Goal: Information Seeking & Learning: Learn about a topic

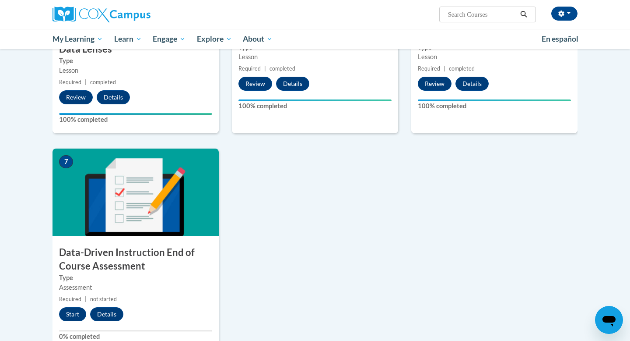
scroll to position [525, 0]
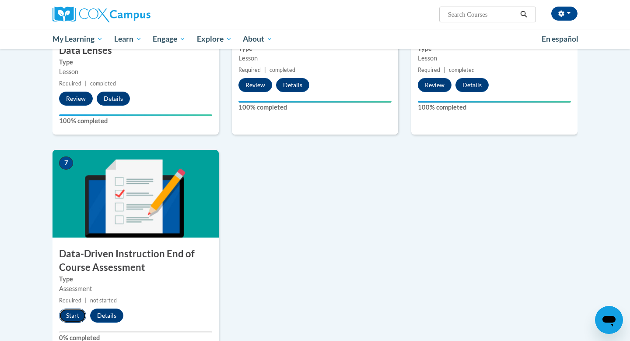
click at [76, 318] on button "Start" at bounding box center [72, 315] width 27 height 14
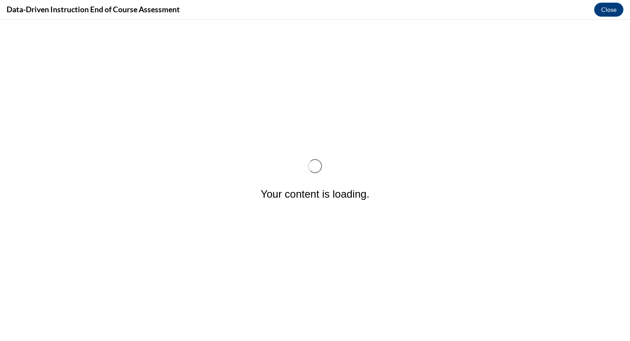
scroll to position [0, 0]
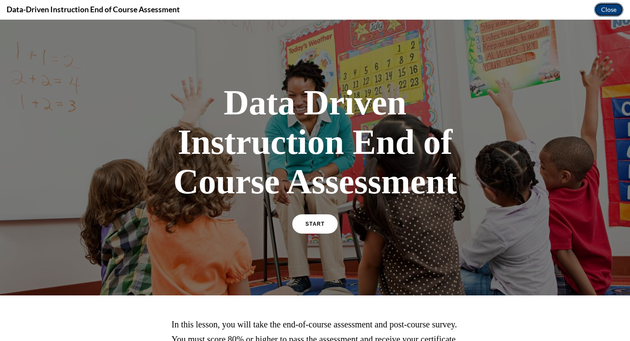
click at [607, 10] on button "Close" at bounding box center [608, 10] width 29 height 14
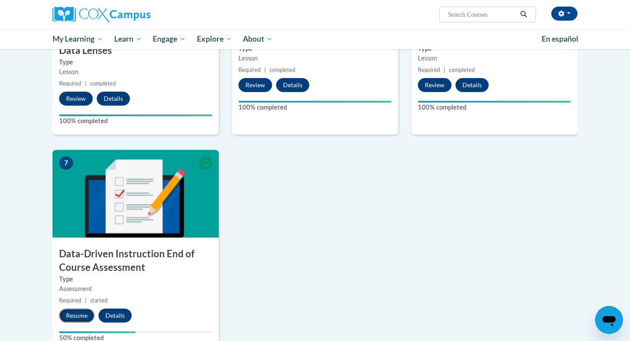
click at [79, 317] on button "Resume" at bounding box center [76, 315] width 35 height 14
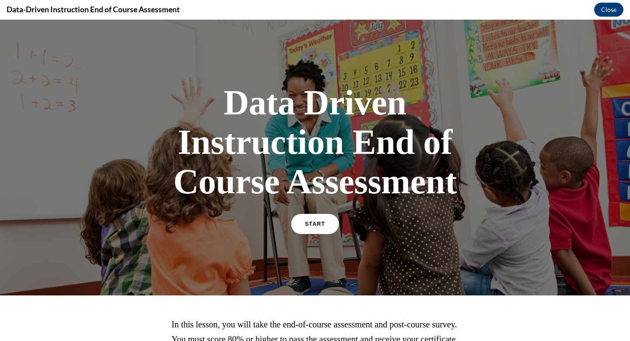
click at [320, 225] on span "START" at bounding box center [315, 224] width 20 height 7
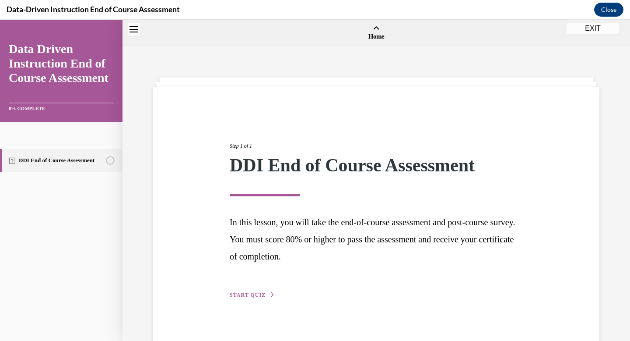
scroll to position [27, 0]
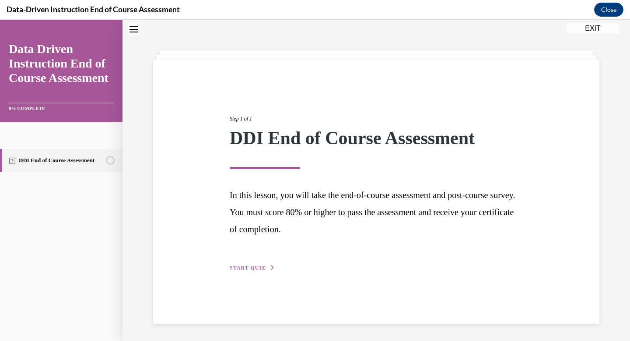
click at [251, 265] on span "START QUIZ" at bounding box center [248, 267] width 36 height 6
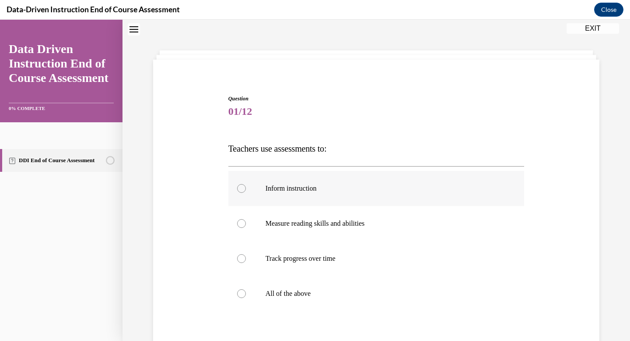
click at [242, 187] on div at bounding box center [241, 188] width 9 height 9
click at [242, 187] on input "Inform instruction" at bounding box center [241, 188] width 9 height 9
radio input "true"
click at [240, 260] on div at bounding box center [241, 258] width 9 height 9
click at [240, 260] on input "Track progress over time" at bounding box center [241, 258] width 9 height 9
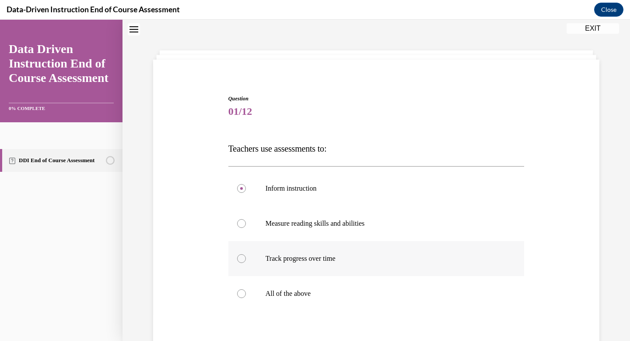
radio input "true"
click at [244, 295] on div at bounding box center [241, 293] width 9 height 9
click at [244, 295] on input "All of the above" at bounding box center [241, 293] width 9 height 9
radio input "true"
click at [426, 287] on label "All of the above" at bounding box center [377, 293] width 296 height 35
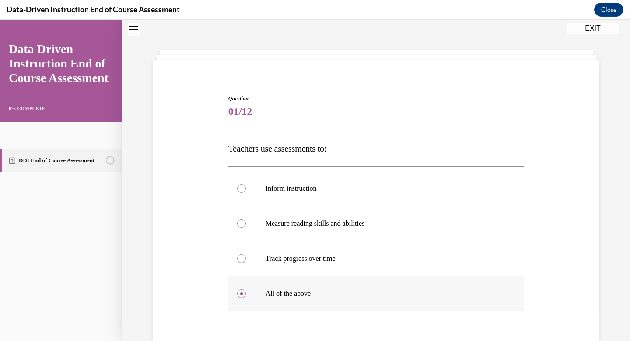
click at [246, 289] on input "All of the above" at bounding box center [241, 293] width 9 height 9
click at [237, 184] on input "Inform instruction" at bounding box center [241, 188] width 9 height 9
radio input "true"
click at [237, 219] on input "Measure reading skills and abilities" at bounding box center [241, 223] width 9 height 9
radio input "true"
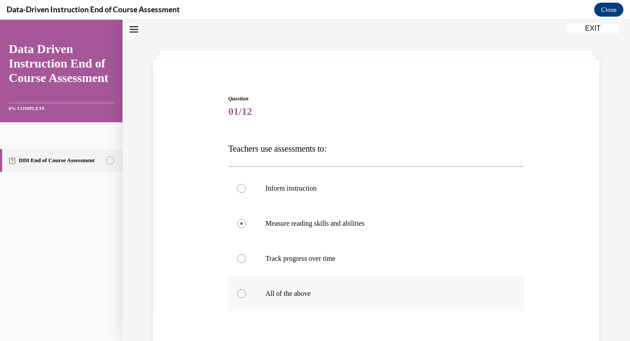
click at [237, 254] on input "Track progress over time" at bounding box center [241, 258] width 9 height 9
radio input "true"
click at [237, 289] on input "All of the above" at bounding box center [241, 293] width 9 height 9
radio input "true"
click at [188, 266] on div "Question 01/12 Teachers use assessments to: Inform instruction Measure reading …" at bounding box center [376, 243] width 451 height 351
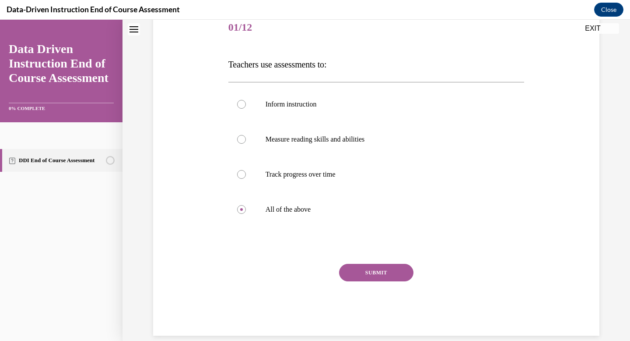
scroll to position [115, 0]
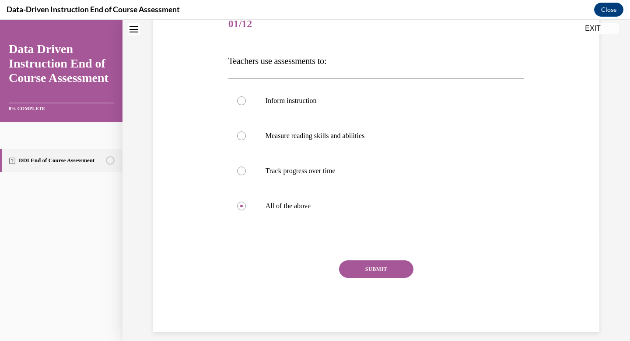
click at [379, 272] on button "SUBMIT" at bounding box center [376, 269] width 74 height 18
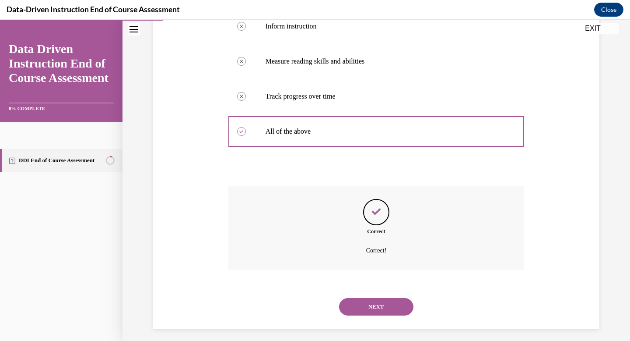
scroll to position [194, 0]
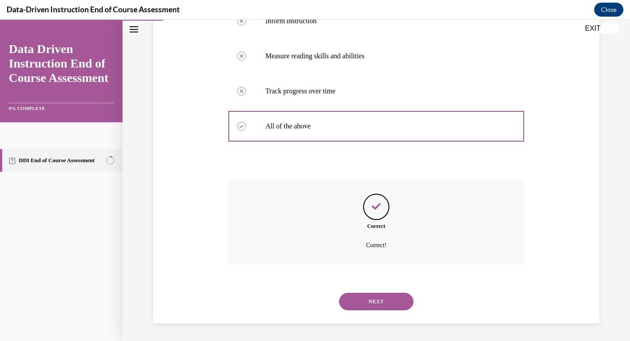
click at [370, 306] on button "NEXT" at bounding box center [376, 301] width 74 height 18
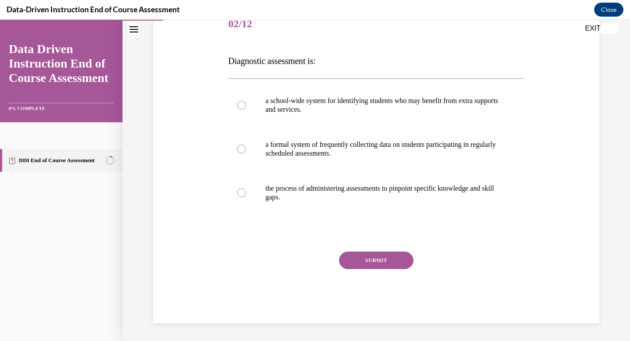
scroll to position [97, 0]
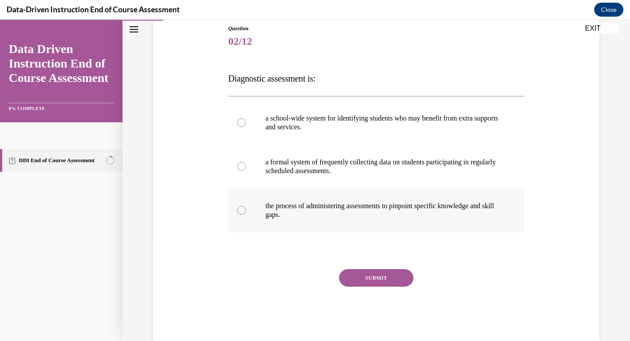
click at [246, 221] on label "the process of administering assessments to pinpoint specific knowledge and ski…" at bounding box center [377, 210] width 296 height 44
click at [246, 215] on input "the process of administering assessments to pinpoint specific knowledge and ski…" at bounding box center [241, 210] width 9 height 9
radio input "true"
click at [352, 275] on button "SUBMIT" at bounding box center [376, 278] width 74 height 18
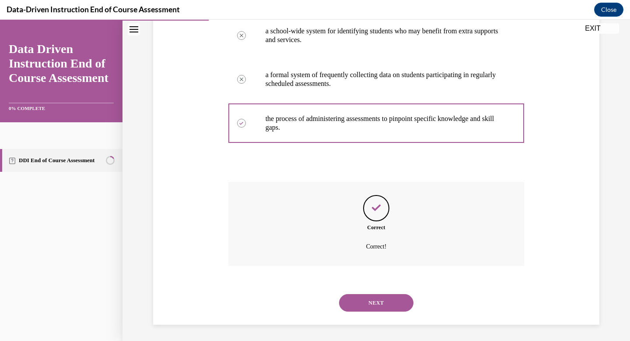
scroll to position [186, 0]
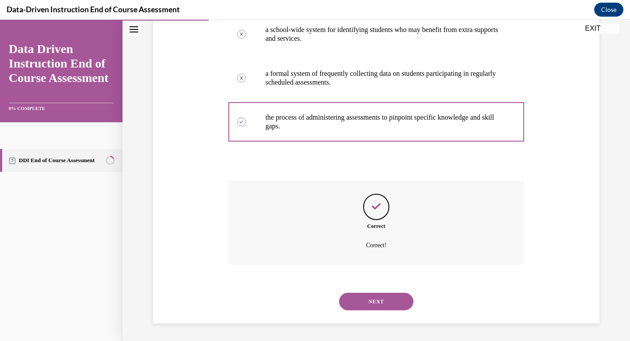
click at [377, 303] on button "NEXT" at bounding box center [376, 301] width 74 height 18
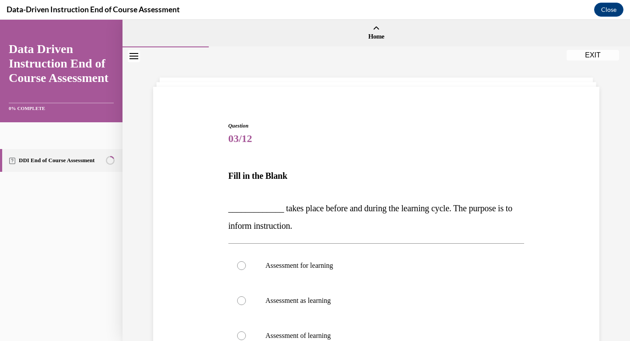
click at [193, 269] on div "Question 03/12 Fill in the Blank _____________ takes place before and during th…" at bounding box center [376, 278] width 451 height 366
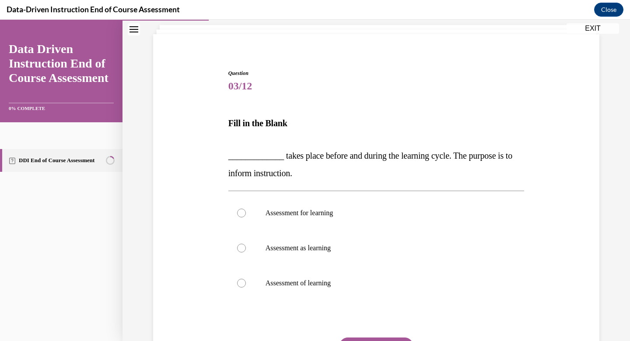
scroll to position [70, 0]
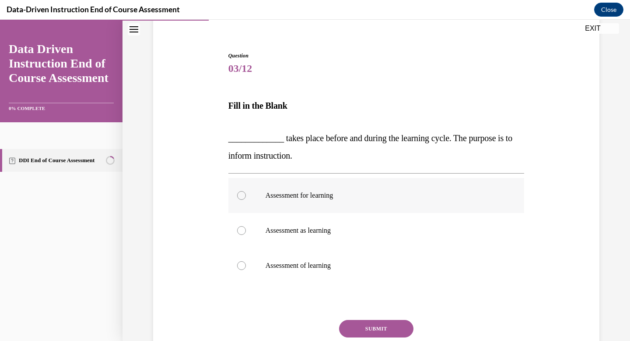
click at [241, 200] on label "Assessment for learning" at bounding box center [377, 195] width 296 height 35
click at [241, 200] on input "Assessment for learning" at bounding box center [241, 195] width 9 height 9
radio input "true"
click at [386, 340] on div "SUBMIT" at bounding box center [377, 342] width 296 height 44
click at [390, 335] on button "SUBMIT" at bounding box center [376, 329] width 74 height 18
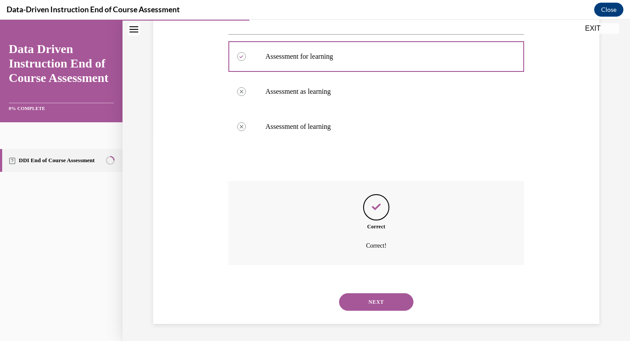
scroll to position [209, 0]
click at [377, 304] on button "NEXT" at bounding box center [376, 301] width 74 height 18
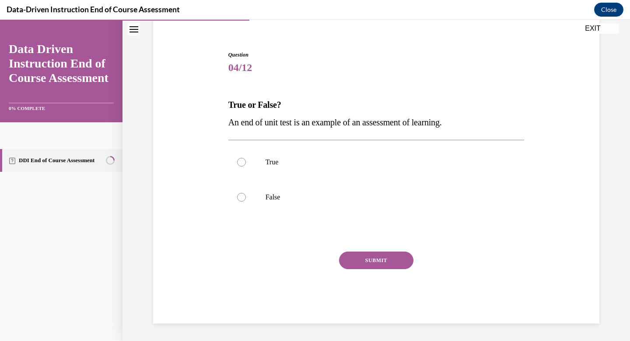
scroll to position [71, 0]
click at [244, 168] on label "True" at bounding box center [377, 161] width 296 height 35
click at [244, 166] on input "True" at bounding box center [241, 162] width 9 height 9
radio input "true"
click at [377, 260] on button "SUBMIT" at bounding box center [376, 260] width 74 height 18
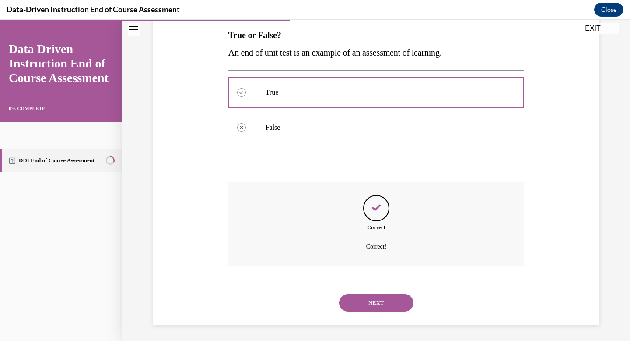
scroll to position [142, 0]
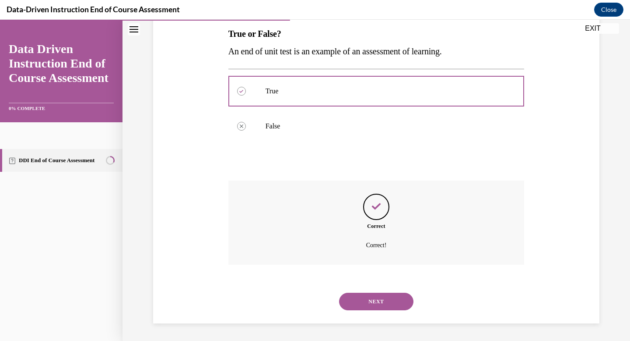
click at [371, 302] on button "NEXT" at bounding box center [376, 301] width 74 height 18
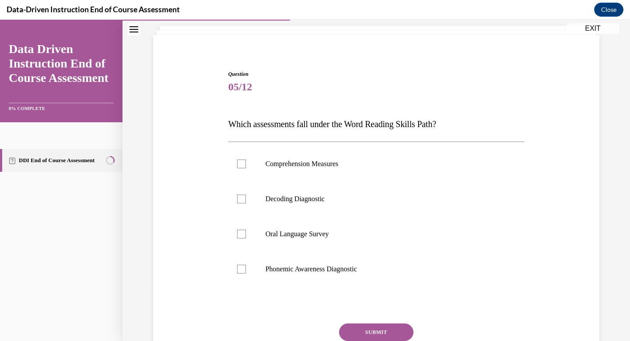
scroll to position [53, 0]
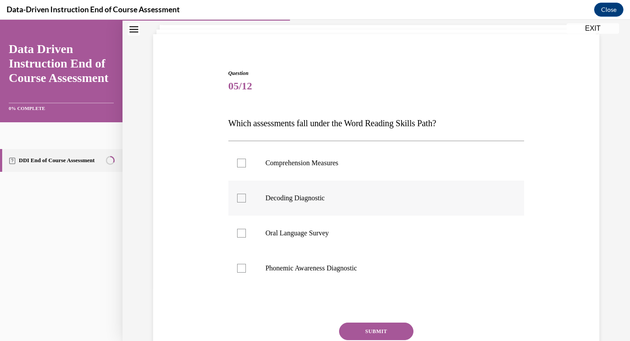
click at [243, 197] on div at bounding box center [241, 197] width 9 height 9
click at [243, 197] on input "Decoding Diagnostic" at bounding box center [241, 197] width 9 height 9
checkbox input "true"
click at [371, 331] on button "SUBMIT" at bounding box center [376, 331] width 74 height 18
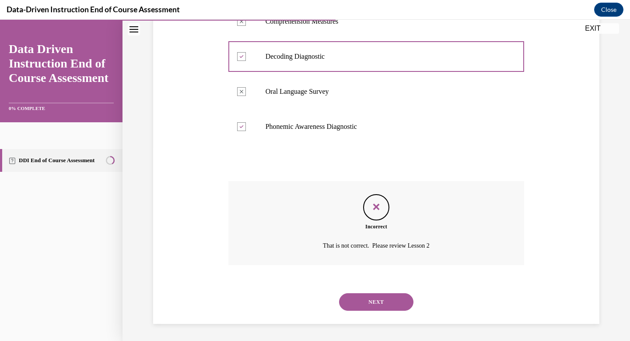
scroll to position [194, 0]
click at [373, 306] on button "NEXT" at bounding box center [376, 301] width 74 height 18
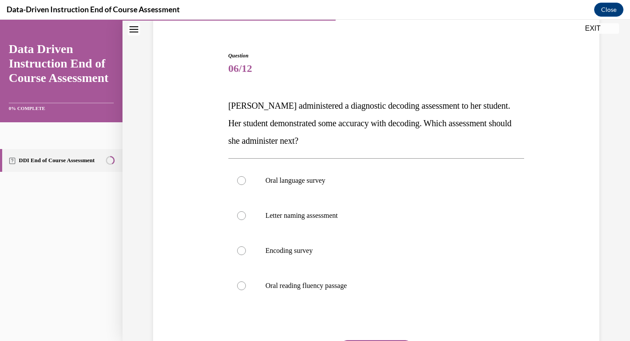
scroll to position [88, 0]
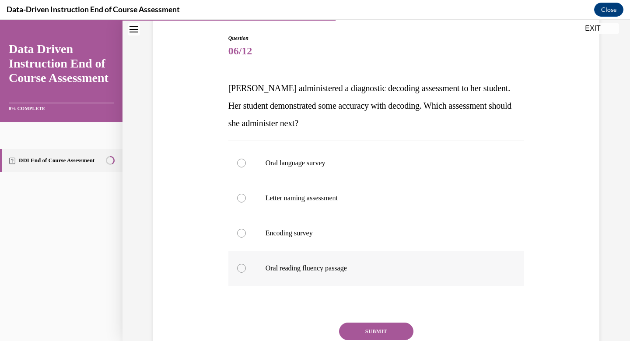
click at [238, 271] on label "Oral reading fluency passage" at bounding box center [377, 267] width 296 height 35
click at [238, 271] on input "Oral reading fluency passage" at bounding box center [241, 268] width 9 height 9
radio input "true"
click at [241, 196] on div at bounding box center [241, 197] width 9 height 9
click at [241, 196] on input "Letter naming assessment" at bounding box center [241, 197] width 9 height 9
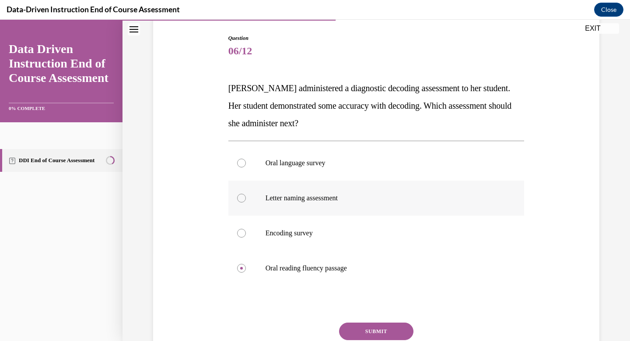
radio input "true"
click at [247, 270] on label "Oral reading fluency passage" at bounding box center [377, 267] width 296 height 35
click at [246, 270] on input "Oral reading fluency passage" at bounding box center [241, 268] width 9 height 9
radio input "true"
click at [366, 330] on button "SUBMIT" at bounding box center [376, 331] width 74 height 18
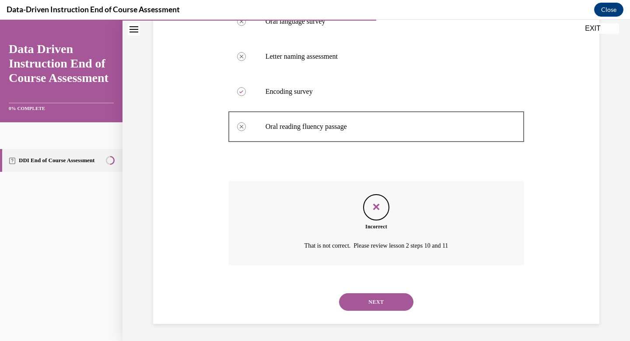
scroll to position [229, 0]
click at [382, 306] on button "NEXT" at bounding box center [376, 301] width 74 height 18
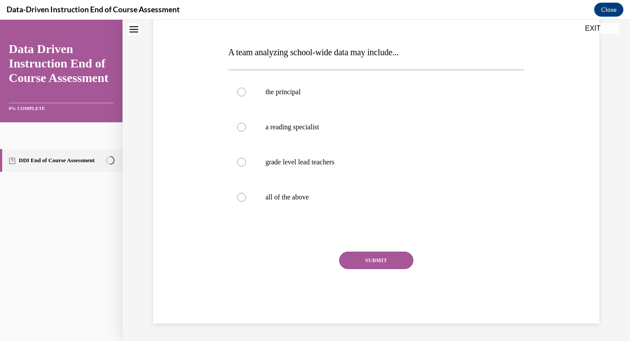
scroll to position [0, 0]
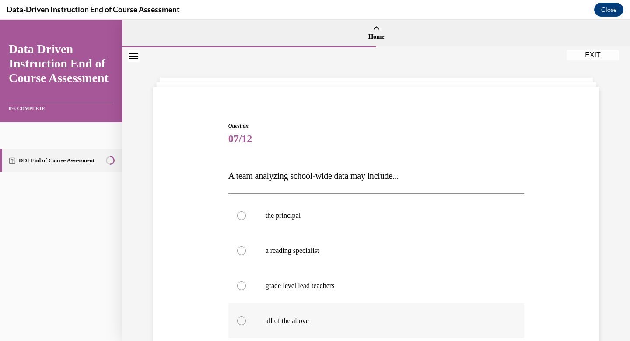
click at [240, 321] on div at bounding box center [241, 320] width 9 height 9
click at [240, 321] on input "all of the above" at bounding box center [241, 320] width 9 height 9
radio input "true"
click at [237, 211] on input "the principal" at bounding box center [241, 215] width 9 height 9
radio input "true"
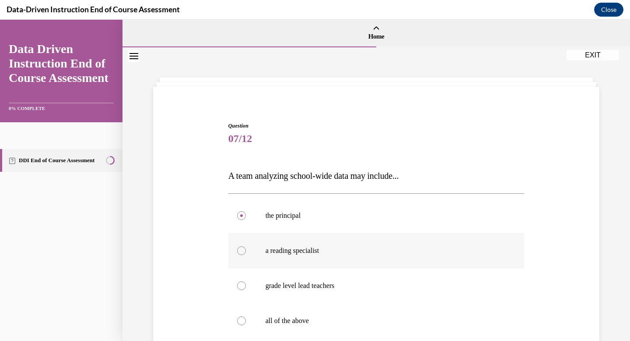
click at [237, 246] on input "a reading specialist" at bounding box center [241, 250] width 9 height 9
radio input "true"
click at [237, 281] on input "grade level lead teachers" at bounding box center [241, 285] width 9 height 9
radio input "true"
click at [237, 316] on input "all of the above" at bounding box center [241, 320] width 9 height 9
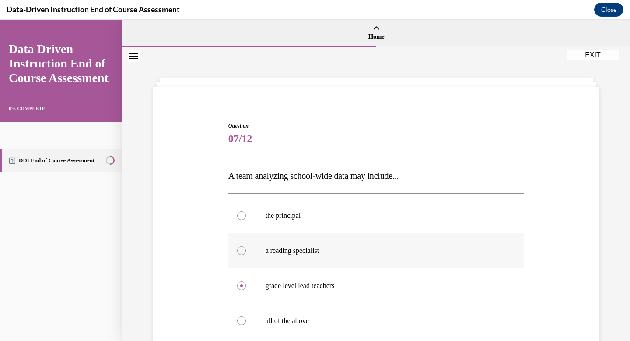
radio input "true"
click at [237, 211] on input "the principal" at bounding box center [241, 215] width 9 height 9
radio input "true"
click at [237, 246] on input "a reading specialist" at bounding box center [241, 250] width 9 height 9
radio input "true"
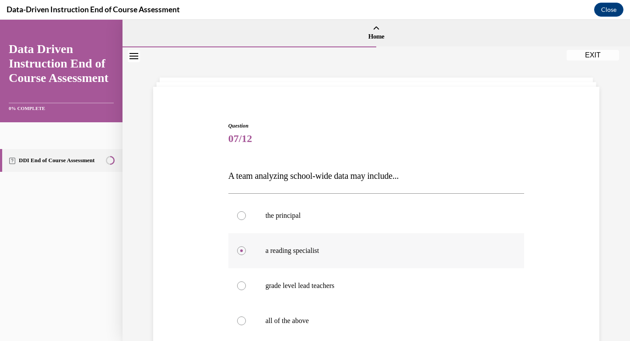
click at [237, 281] on input "grade level lead teachers" at bounding box center [241, 285] width 9 height 9
radio input "true"
click at [237, 316] on input "all of the above" at bounding box center [241, 320] width 9 height 9
radio input "true"
click at [237, 211] on input "the principal" at bounding box center [241, 215] width 9 height 9
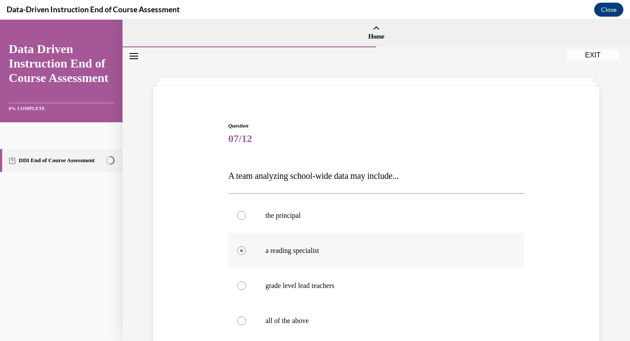
radio input "true"
click at [237, 246] on input "a reading specialist" at bounding box center [241, 250] width 9 height 9
radio input "true"
click at [237, 281] on input "grade level lead teachers" at bounding box center [241, 285] width 9 height 9
radio input "true"
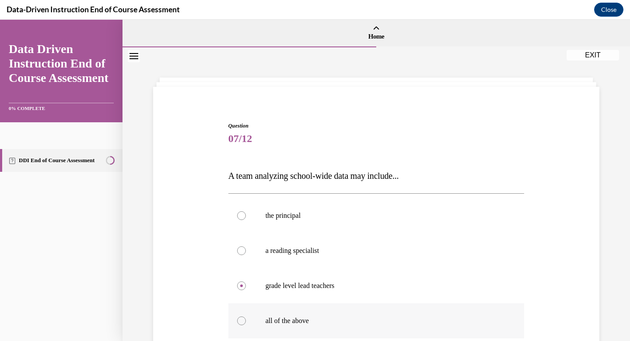
click at [244, 319] on div at bounding box center [241, 320] width 9 height 9
click at [244, 319] on input "all of the above" at bounding box center [241, 320] width 9 height 9
radio input "true"
click at [174, 315] on div "Question 07/12 A team analyzing school-wide data may include... the principal a…" at bounding box center [376, 270] width 451 height 351
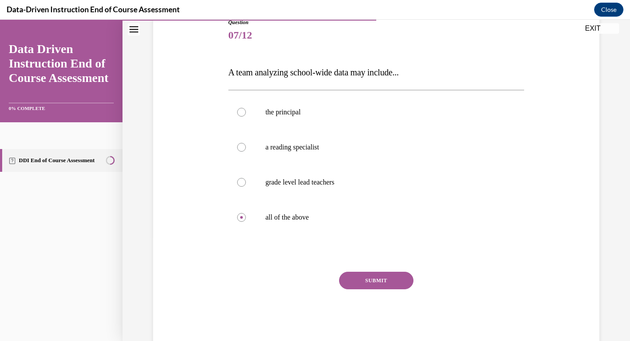
scroll to position [105, 0]
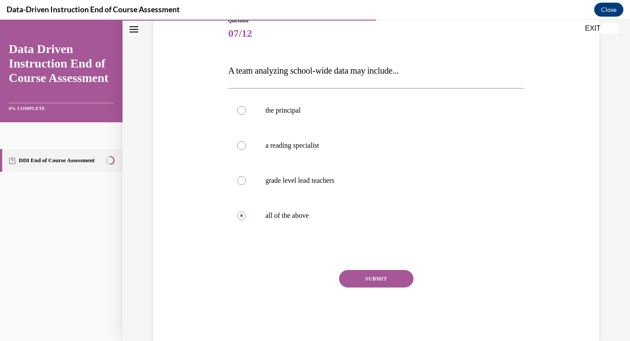
click at [359, 282] on button "SUBMIT" at bounding box center [376, 279] width 74 height 18
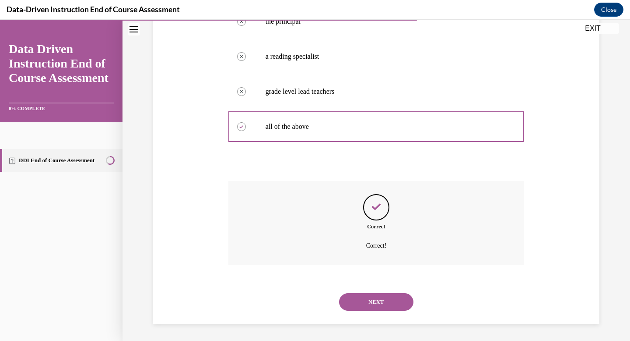
scroll to position [194, 0]
click at [376, 301] on button "NEXT" at bounding box center [376, 301] width 74 height 18
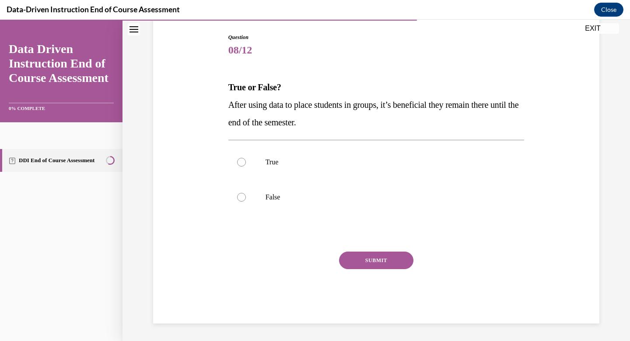
scroll to position [88, 0]
click at [244, 197] on div at bounding box center [241, 197] width 9 height 9
click at [244, 197] on input "False" at bounding box center [241, 197] width 9 height 9
radio input "true"
click at [370, 256] on button "SUBMIT" at bounding box center [376, 260] width 74 height 18
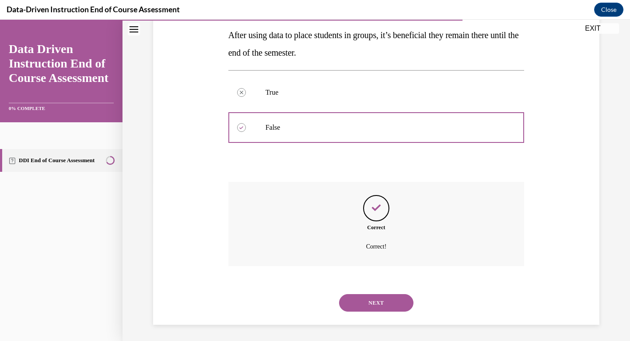
scroll to position [159, 0]
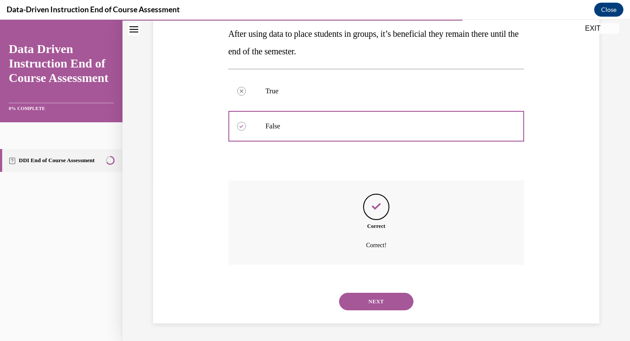
click at [381, 303] on button "NEXT" at bounding box center [376, 301] width 74 height 18
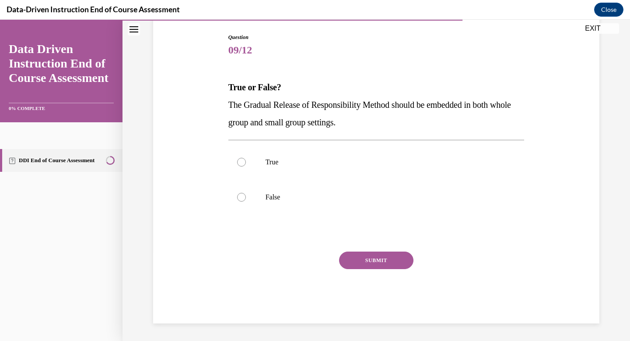
scroll to position [88, 0]
click at [246, 164] on label "True" at bounding box center [377, 161] width 296 height 35
click at [246, 164] on input "True" at bounding box center [241, 162] width 9 height 9
radio input "true"
click at [364, 261] on button "SUBMIT" at bounding box center [376, 260] width 74 height 18
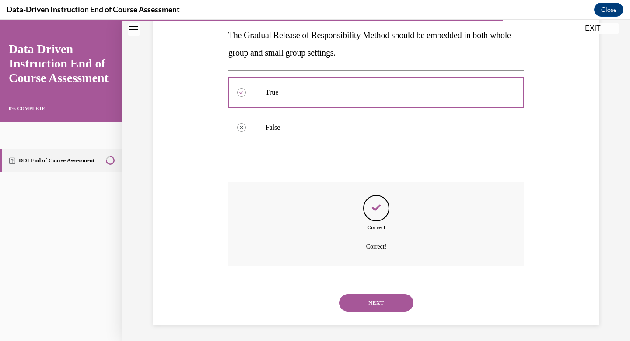
scroll to position [159, 0]
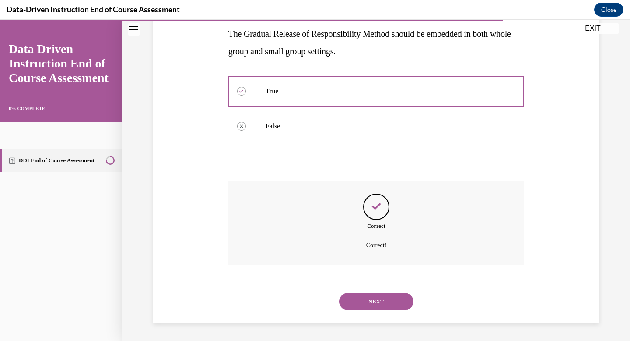
click at [383, 300] on button "NEXT" at bounding box center [376, 301] width 74 height 18
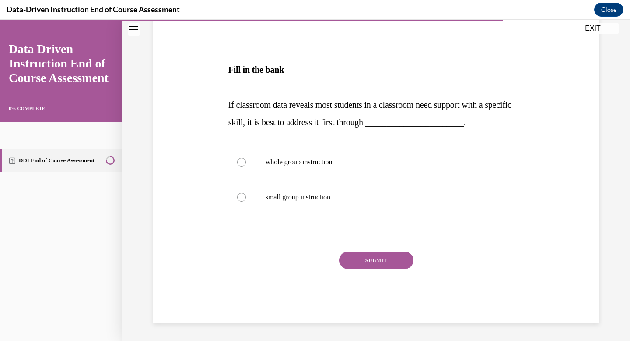
scroll to position [97, 0]
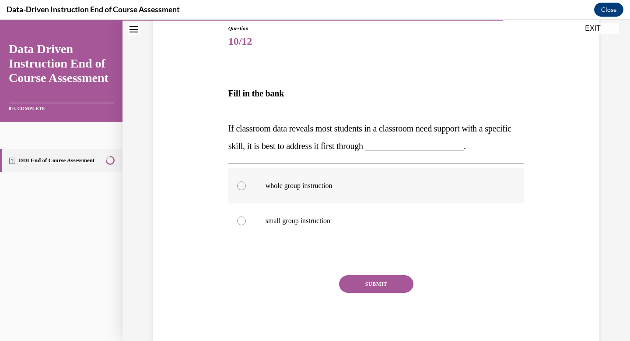
click at [247, 193] on label "whole group instruction" at bounding box center [377, 185] width 296 height 35
click at [246, 190] on input "whole group instruction" at bounding box center [241, 185] width 9 height 9
radio input "true"
click at [353, 282] on button "SUBMIT" at bounding box center [376, 284] width 74 height 18
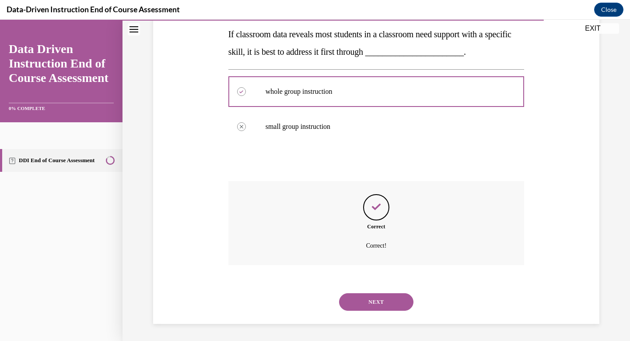
scroll to position [192, 0]
click at [385, 303] on button "NEXT" at bounding box center [376, 301] width 74 height 18
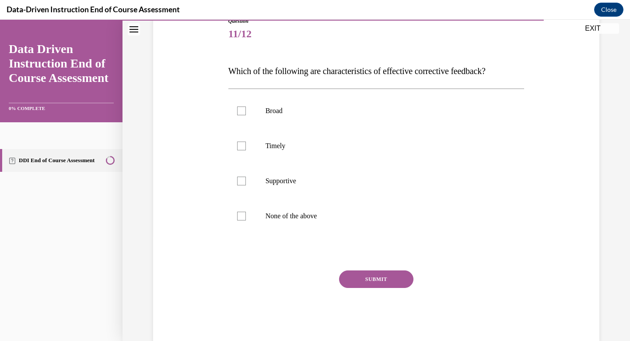
scroll to position [105, 0]
click at [250, 143] on label "Timely" at bounding box center [377, 145] width 296 height 35
click at [246, 143] on input "Timely" at bounding box center [241, 145] width 9 height 9
checkbox input "true"
click at [245, 176] on label "Supportive" at bounding box center [377, 180] width 296 height 35
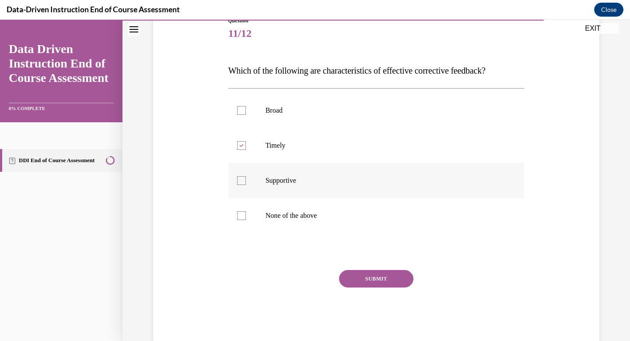
click at [245, 176] on input "Supportive" at bounding box center [241, 180] width 9 height 9
checkbox input "true"
click at [349, 282] on button "SUBMIT" at bounding box center [376, 279] width 74 height 18
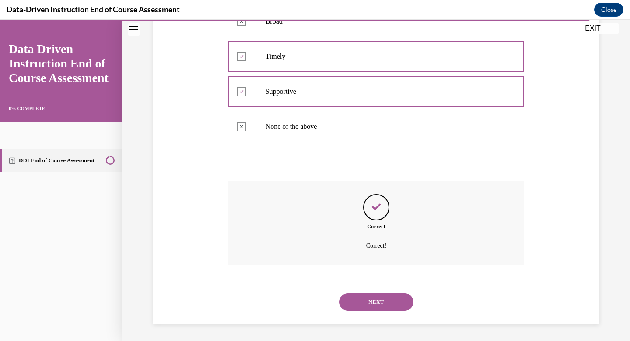
scroll to position [194, 0]
click at [378, 308] on button "NEXT" at bounding box center [376, 301] width 74 height 18
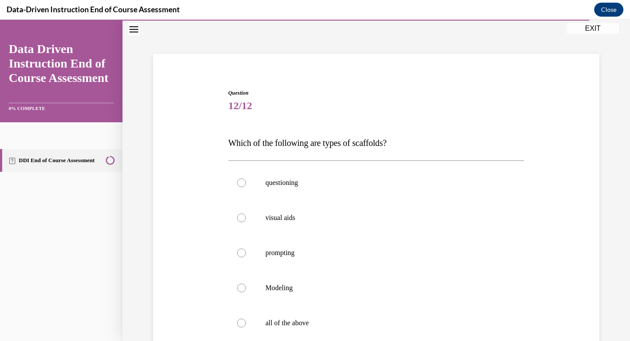
scroll to position [35, 0]
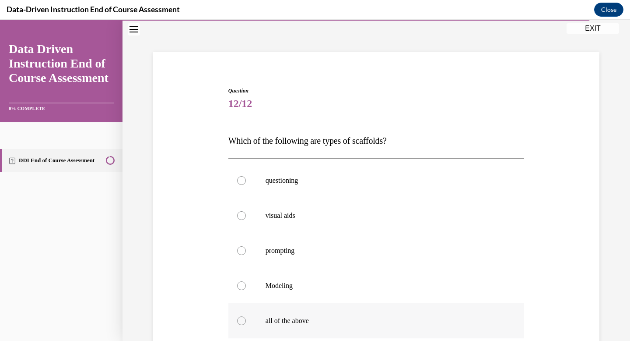
click at [248, 320] on label "all of the above" at bounding box center [377, 320] width 296 height 35
click at [246, 320] on input "all of the above" at bounding box center [241, 320] width 9 height 9
radio input "true"
click at [237, 176] on input "questioning" at bounding box center [241, 180] width 9 height 9
radio input "true"
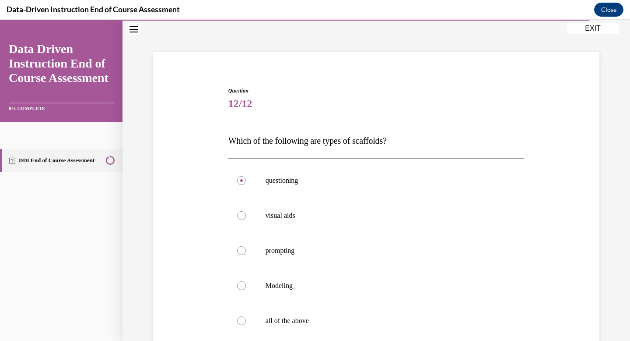
click at [188, 294] on div "Question 12/12 Which of the following are types of scaffolds? questioning visua…" at bounding box center [376, 253] width 451 height 386
click at [244, 321] on div at bounding box center [241, 320] width 9 height 9
click at [244, 321] on input "all of the above" at bounding box center [241, 320] width 9 height 9
radio input "true"
click at [170, 307] on div "Question 12/12 Which of the following are types of scaffolds? questioning visua…" at bounding box center [376, 253] width 451 height 386
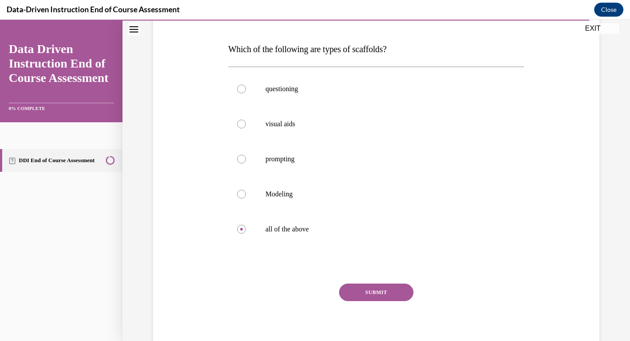
scroll to position [140, 0]
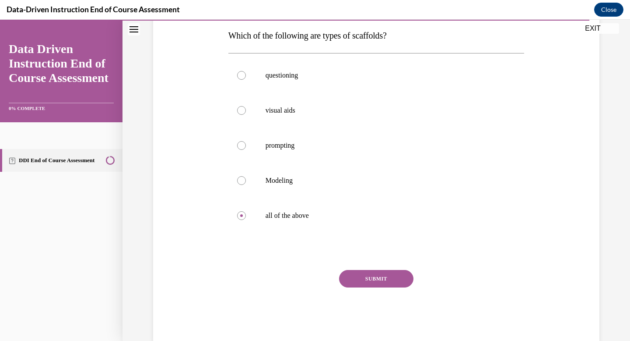
click at [373, 276] on button "SUBMIT" at bounding box center [376, 279] width 74 height 18
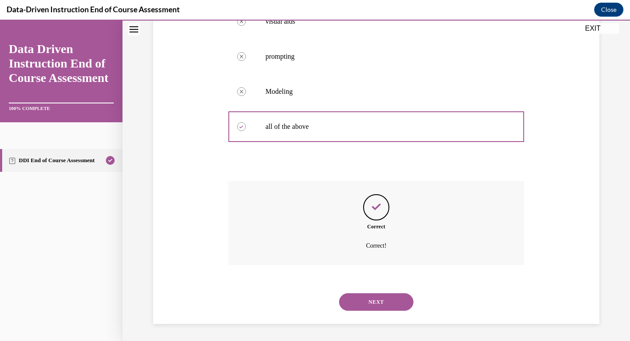
scroll to position [229, 0]
click at [366, 299] on button "NEXT" at bounding box center [376, 301] width 74 height 18
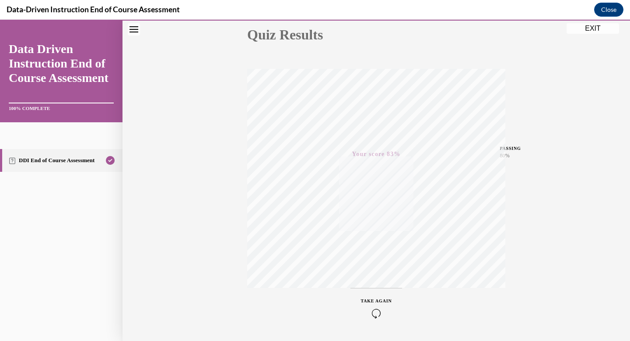
scroll to position [128, 0]
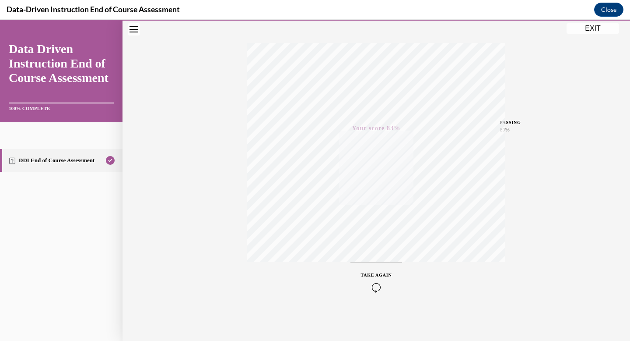
click at [595, 28] on button "EXIT" at bounding box center [593, 28] width 53 height 11
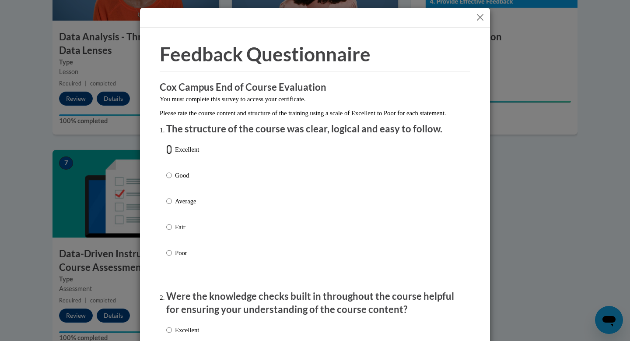
click at [169, 154] on input "Excellent" at bounding box center [169, 149] width 6 height 10
radio input "true"
click at [166, 170] on input "Good" at bounding box center [169, 175] width 6 height 10
radio input "true"
click at [166, 196] on input "Average" at bounding box center [169, 201] width 6 height 10
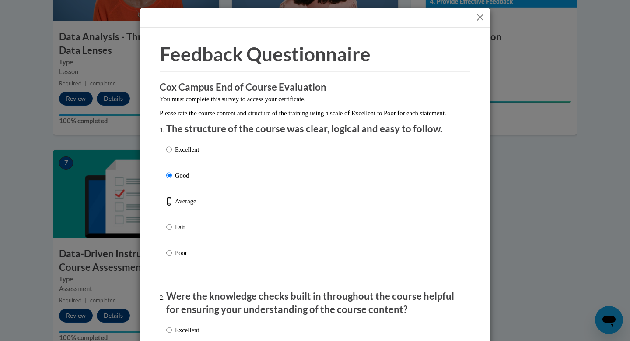
radio input "true"
click at [166, 222] on input "Fair" at bounding box center [169, 227] width 6 height 10
radio input "true"
click at [166, 248] on input "Poor" at bounding box center [169, 253] width 6 height 10
radio input "true"
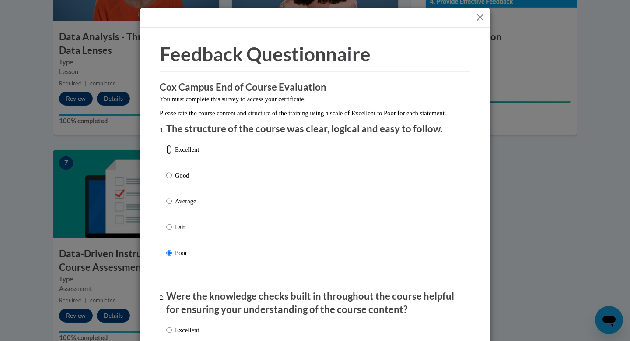
click at [166, 144] on input "Excellent" at bounding box center [169, 149] width 6 height 10
radio input "true"
click at [166, 170] on input "Good" at bounding box center [169, 175] width 6 height 10
radio input "true"
click at [166, 196] on input "Average" at bounding box center [169, 201] width 6 height 10
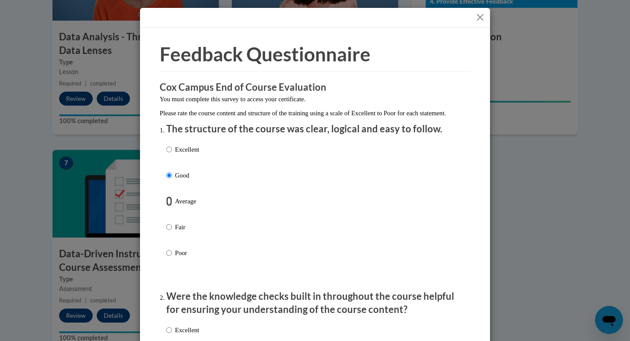
radio input "true"
click at [166, 222] on input "Fair" at bounding box center [169, 227] width 6 height 10
radio input "true"
click at [166, 248] on input "Poor" at bounding box center [169, 253] width 6 height 10
radio input "true"
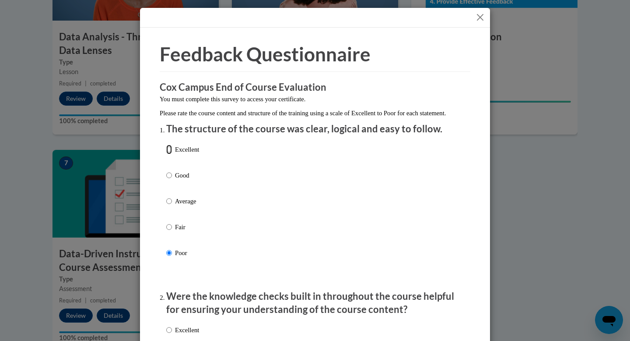
click at [166, 144] on input "Excellent" at bounding box center [169, 149] width 6 height 10
radio input "true"
click at [169, 154] on input "Excellent" at bounding box center [169, 149] width 6 height 10
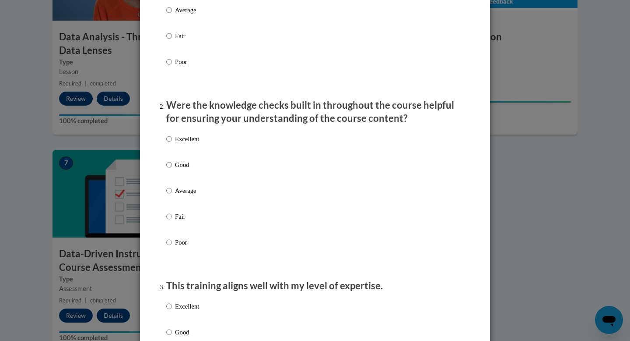
scroll to position [193, 0]
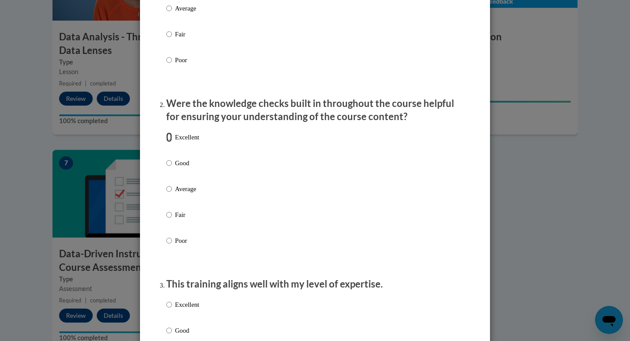
click at [171, 142] on input "Excellent" at bounding box center [169, 137] width 6 height 10
radio input "true"
click at [133, 289] on div "Feedback Questionnaire Rate Course Comments Cox Campus End of Course Evaluation…" at bounding box center [315, 170] width 630 height 341
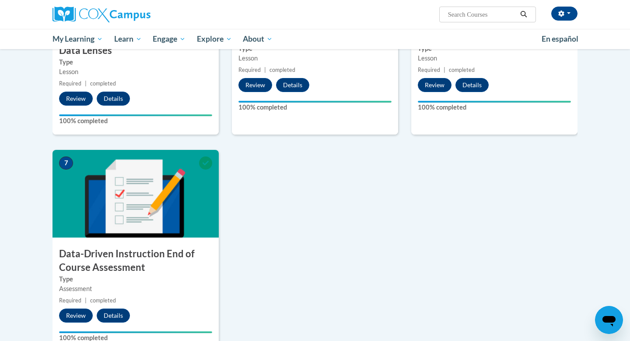
click at [492, 222] on div "1 Pre-Course Survey for Data-Driven Instruction Type Pre-Course Survey Required…" at bounding box center [315, 41] width 538 height 650
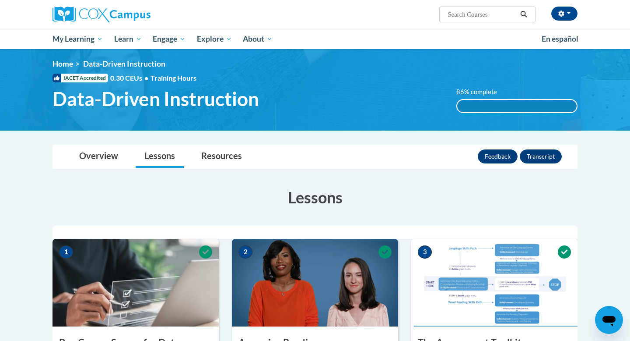
scroll to position [0, 0]
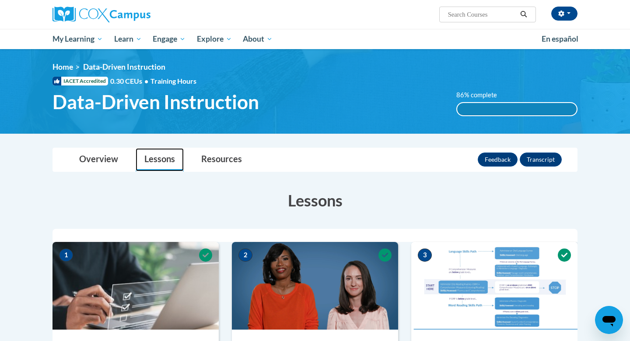
click at [153, 158] on link "Lessons" at bounding box center [160, 159] width 48 height 23
click at [105, 159] on link "Overview" at bounding box center [98, 159] width 56 height 23
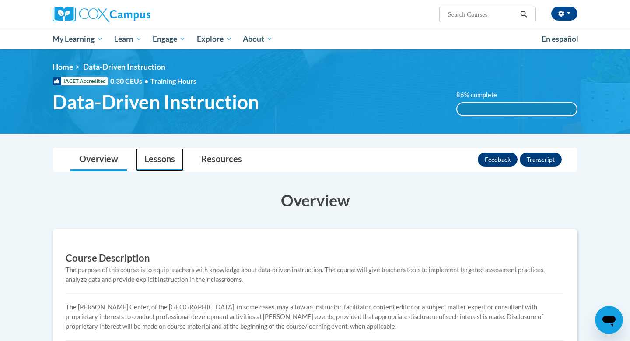
click at [150, 159] on link "Lessons" at bounding box center [160, 159] width 48 height 23
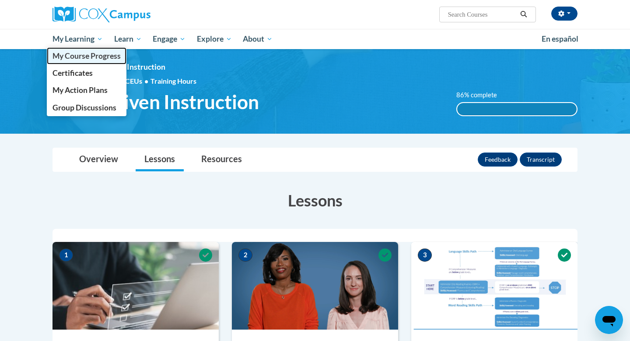
click at [104, 55] on span "My Course Progress" at bounding box center [87, 55] width 68 height 9
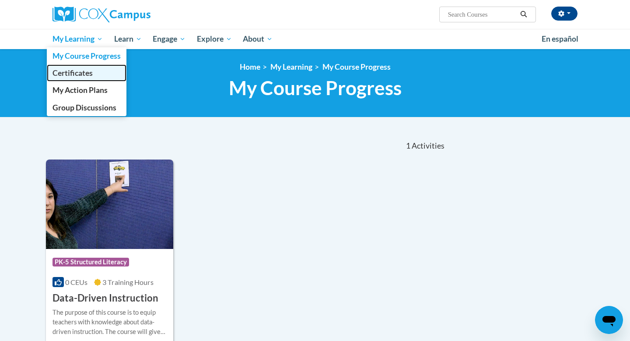
click at [86, 76] on span "Certificates" at bounding box center [73, 72] width 40 height 9
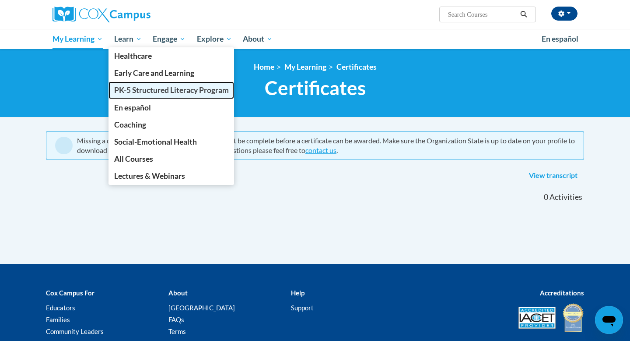
click at [130, 95] on link "PK-5 Structured Literacy Program" at bounding box center [172, 89] width 126 height 17
